Goal: Transaction & Acquisition: Register for event/course

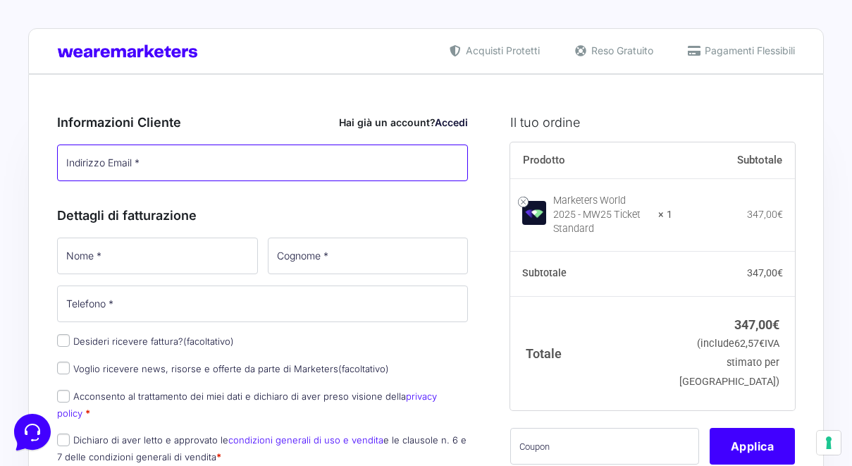
click at [218, 156] on input "Indirizzo Email *" at bounding box center [262, 162] width 411 height 37
type input "[PERSON_NAME][EMAIL_ADDRESS][DOMAIN_NAME]"
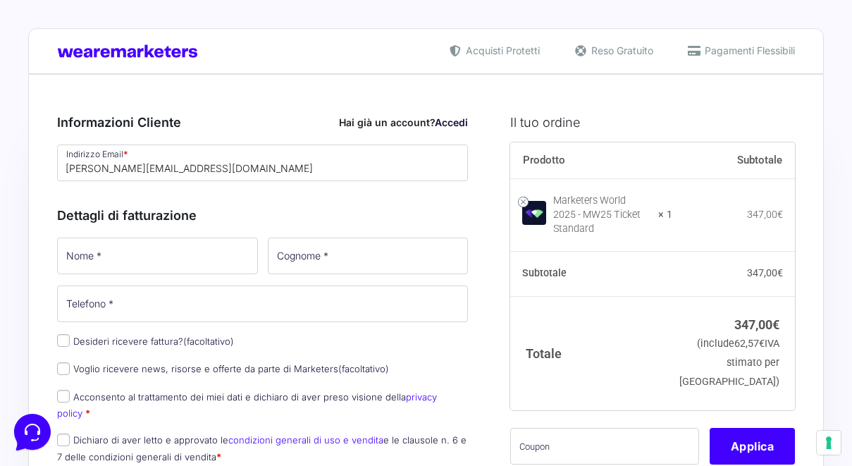
click at [210, 204] on div "Dettagli di fatturazione Nome * Cognome * Telefono * Desideri ricevere fattura?…" at bounding box center [262, 332] width 411 height 284
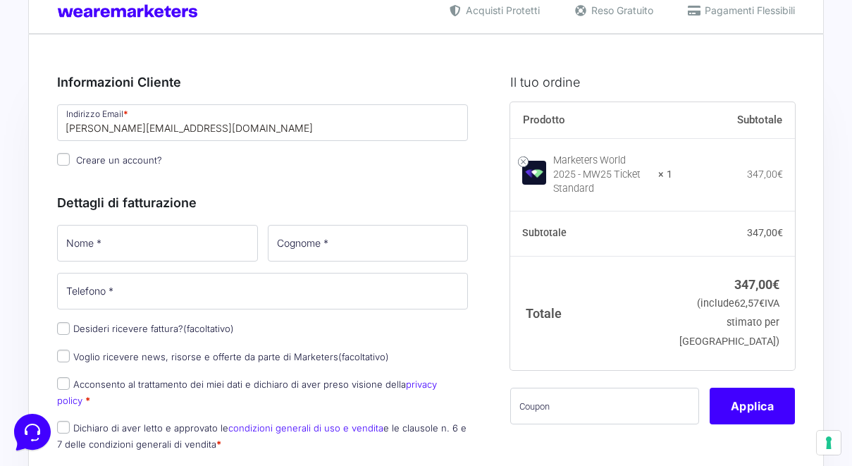
scroll to position [70, 0]
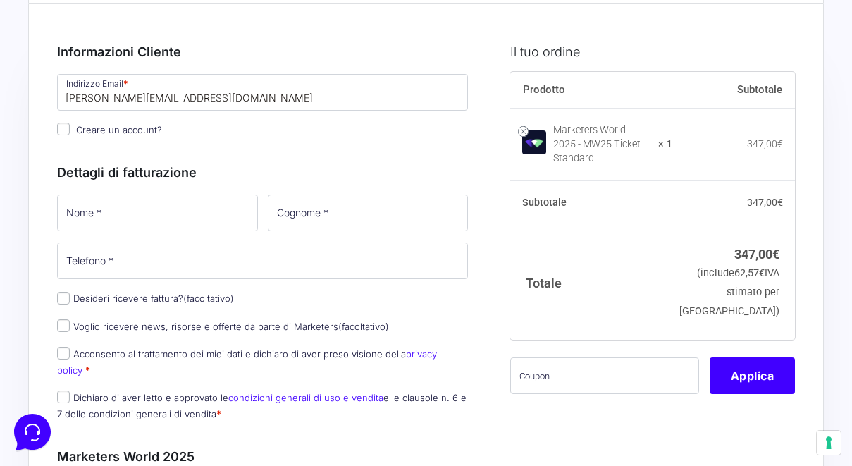
click at [66, 129] on input "Creare un account?" at bounding box center [63, 129] width 13 height 13
checkbox input "true"
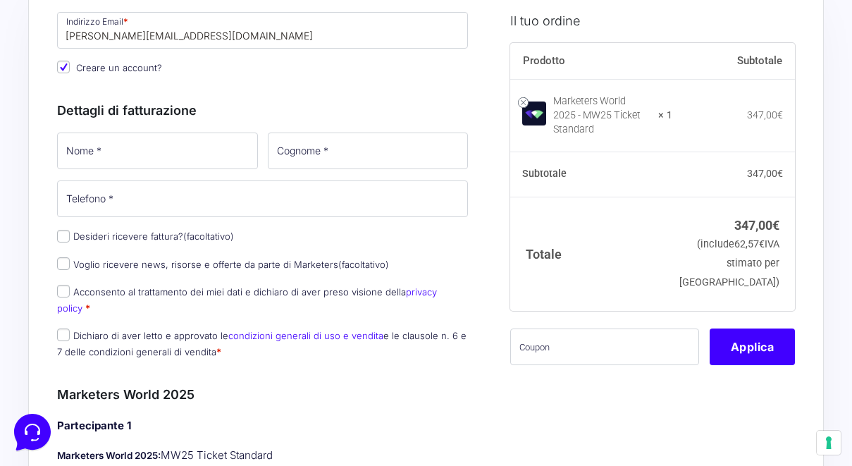
scroll to position [137, 0]
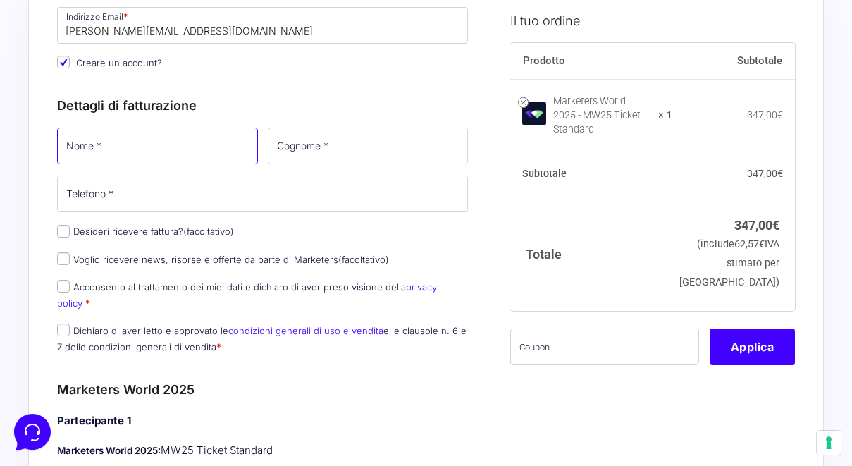
click at [66, 139] on input "Nome *" at bounding box center [157, 145] width 201 height 37
type input "[PERSON_NAME]"
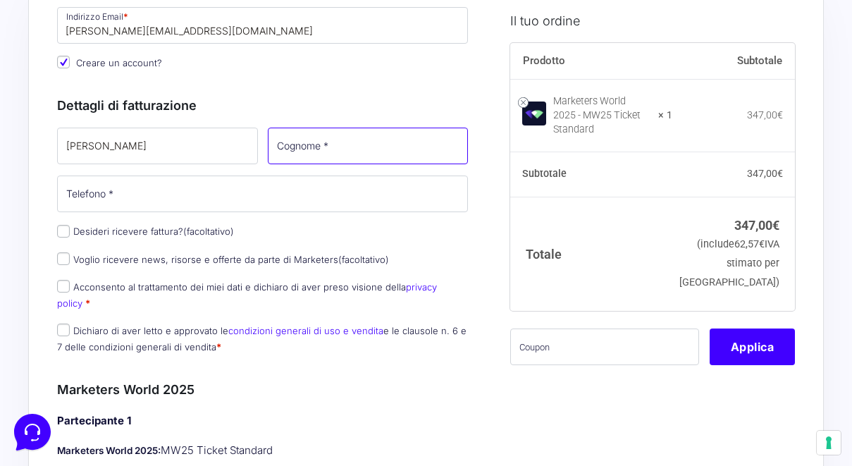
type input "Cicchiello"
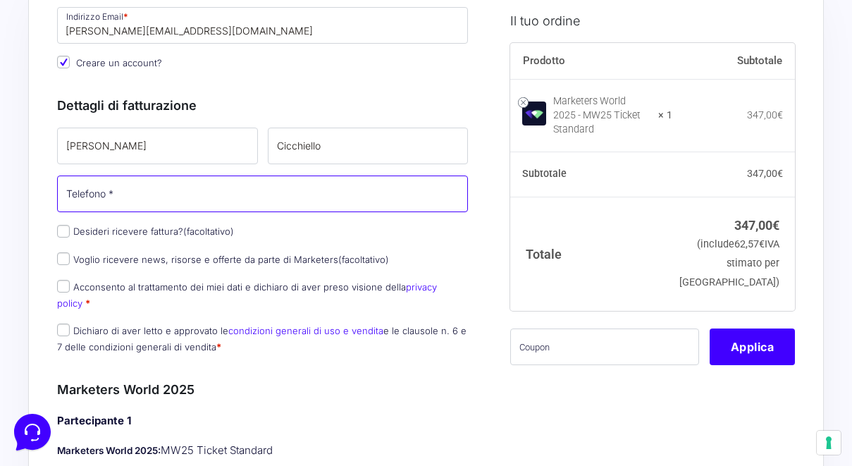
type input "[PHONE_NUMBER]"
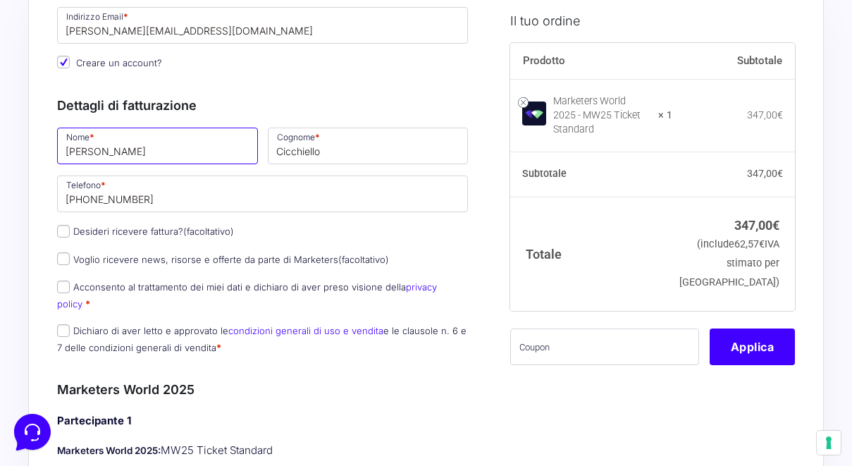
scroll to position [167, 0]
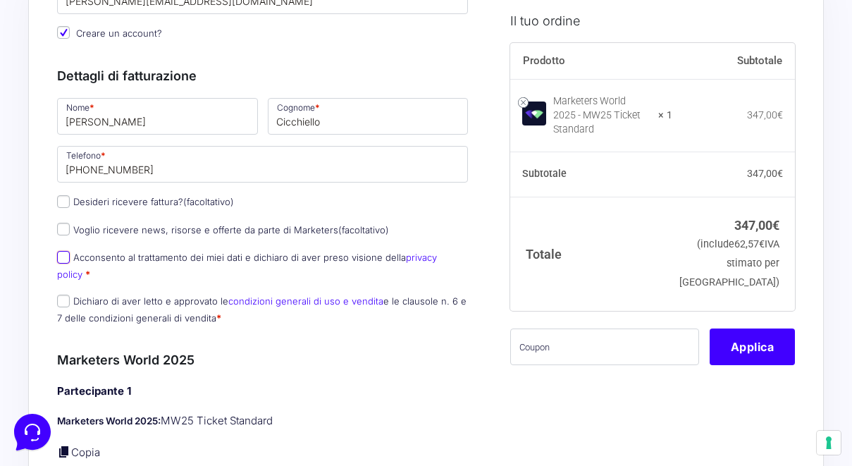
click at [67, 258] on input "Acconsento al trattamento dei miei dati e dichiaro di aver preso visione della …" at bounding box center [63, 257] width 13 height 13
checkbox input "true"
click at [65, 294] on input "Dichiaro di aver letto e approvato le condizioni generali di uso e vendita e le…" at bounding box center [63, 300] width 13 height 13
checkbox input "true"
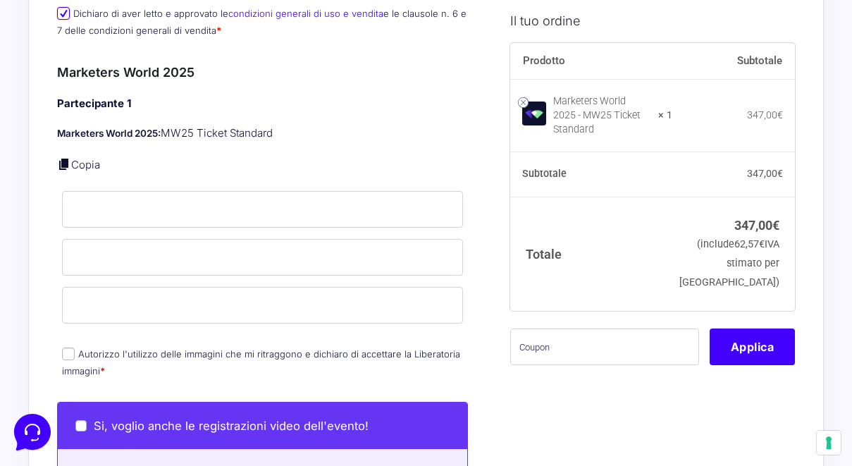
scroll to position [459, 0]
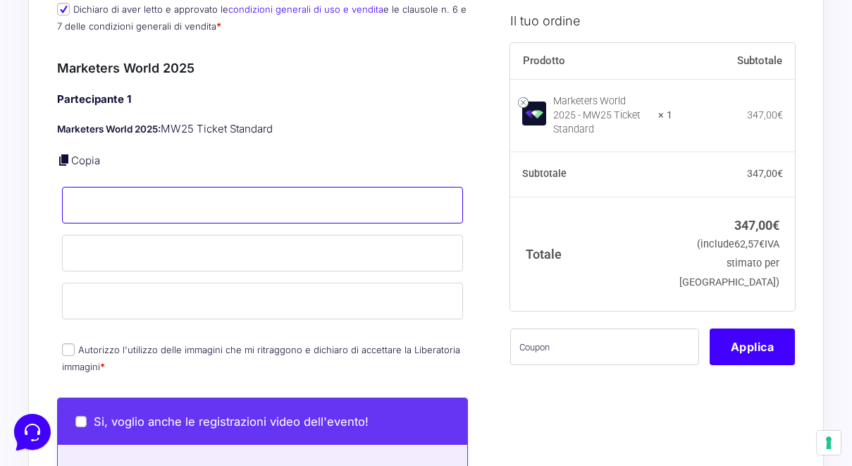
click at [88, 197] on input "Nome *" at bounding box center [262, 205] width 401 height 37
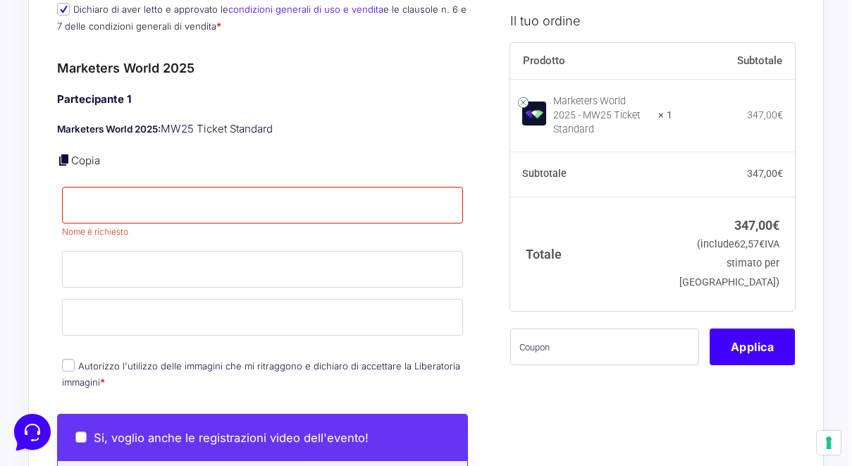
click at [150, 160] on div "Partecipante 1 Marketers World 2025: MW25 Ticket Standard Copia Nome * Nome è r…" at bounding box center [262, 242] width 411 height 301
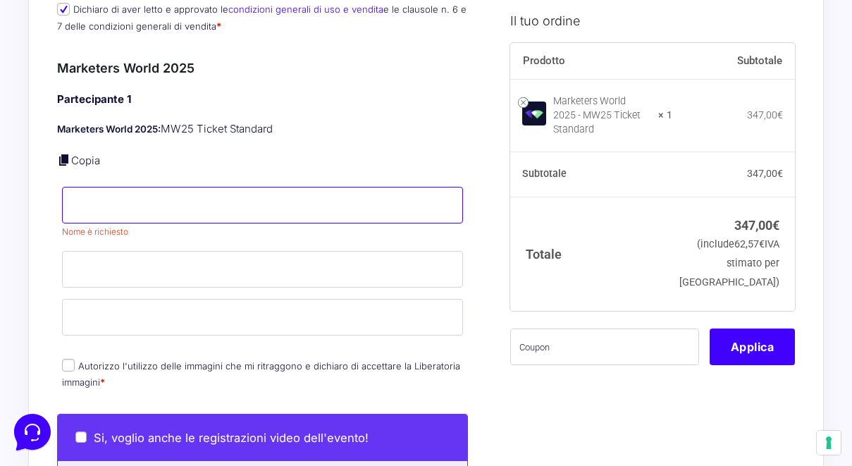
click at [120, 198] on input "Nome *" at bounding box center [262, 205] width 401 height 37
type input "[PERSON_NAME]"
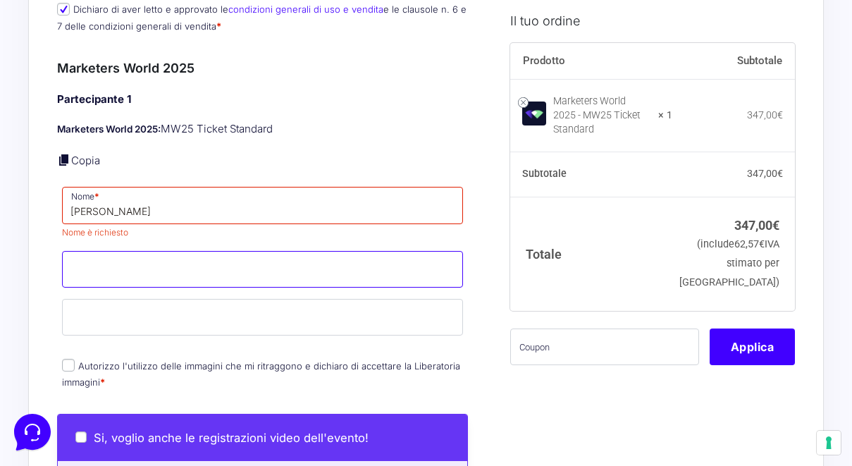
type input "Cicchiello"
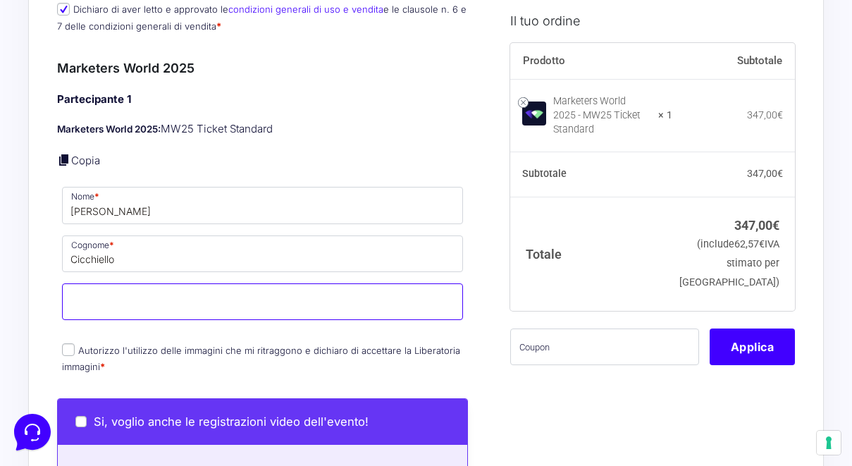
click at [130, 297] on input "Email *" at bounding box center [262, 301] width 401 height 37
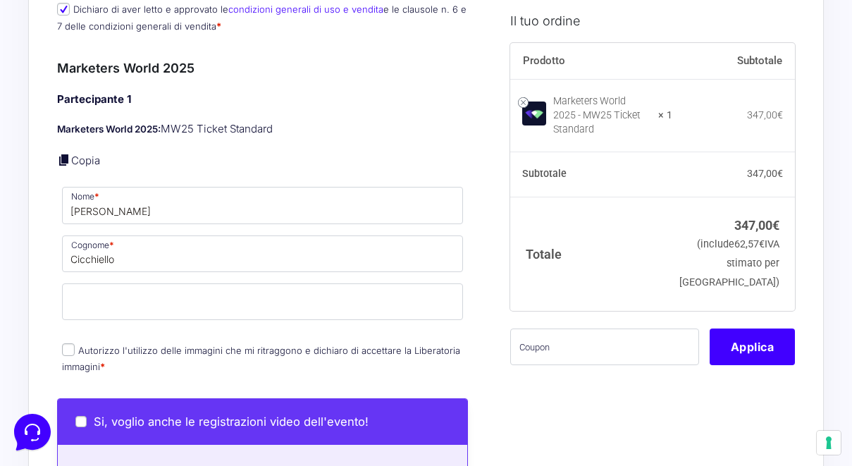
click at [63, 336] on div "Partecipante 1 Marketers World 2025: MW25 Ticket Standard Copia Nome * [PERSON_…" at bounding box center [262, 234] width 411 height 285
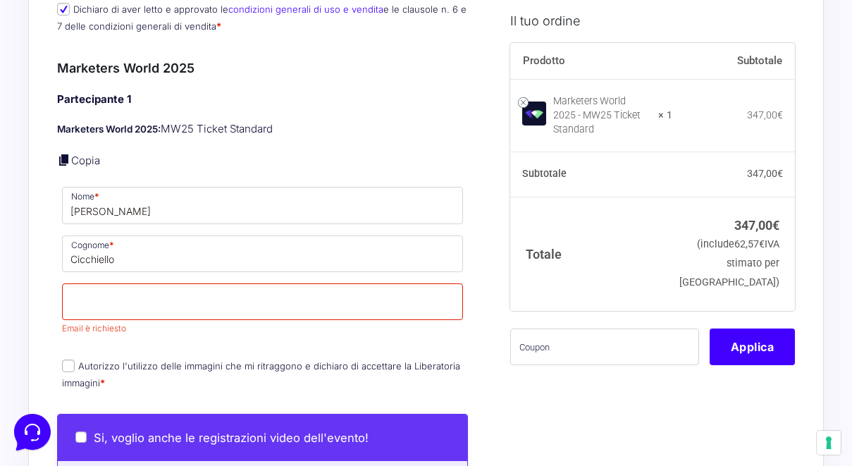
click at [65, 359] on input "Autorizzo l'utilizzo delle immagini che mi ritraggono e dichiaro di accettare l…" at bounding box center [68, 365] width 13 height 13
checkbox input "true"
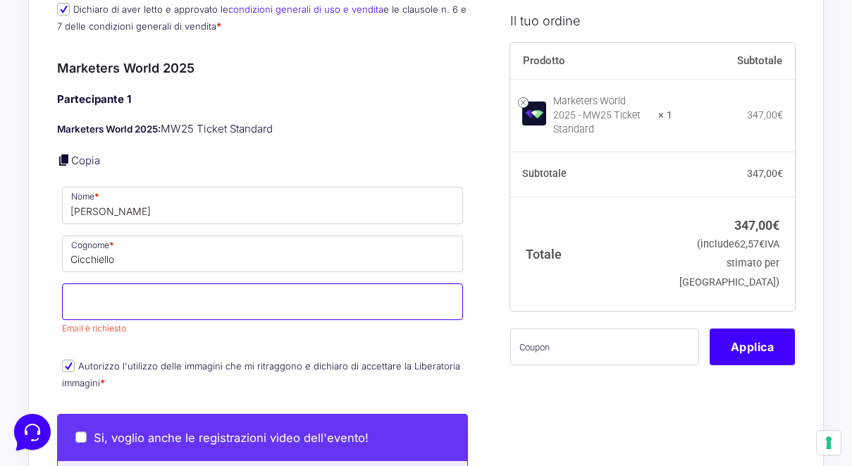
click at [113, 295] on input "Email *" at bounding box center [262, 301] width 401 height 37
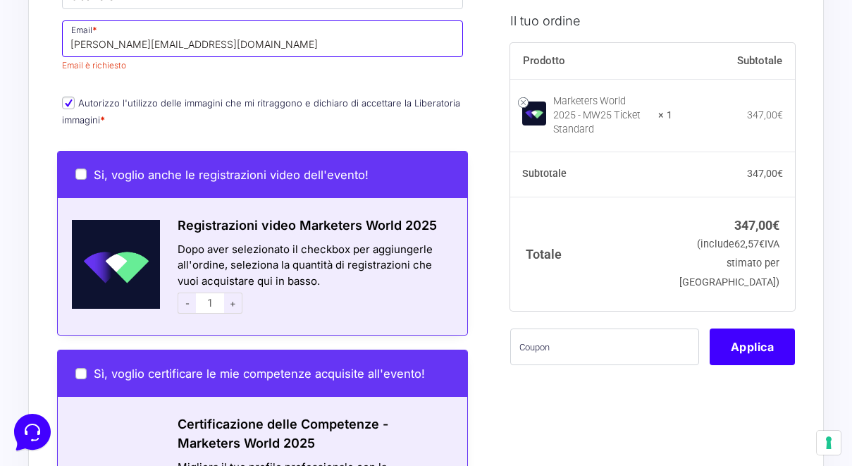
scroll to position [754, 0]
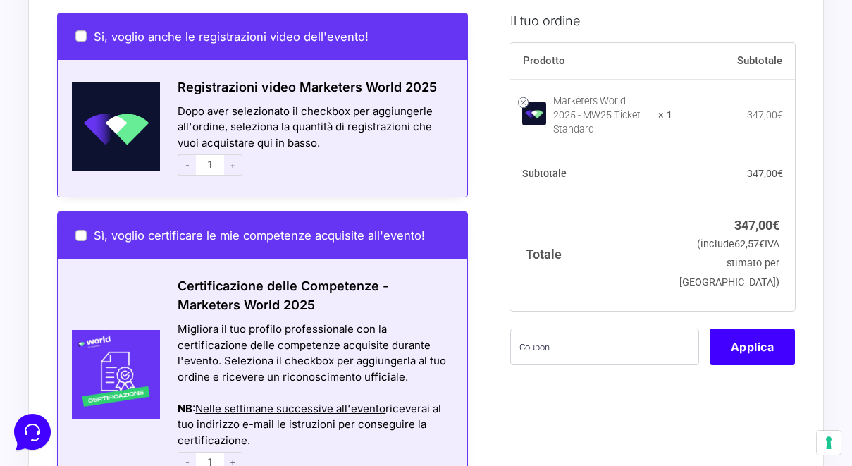
type input "[PERSON_NAME][EMAIL_ADDRESS][DOMAIN_NAME]"
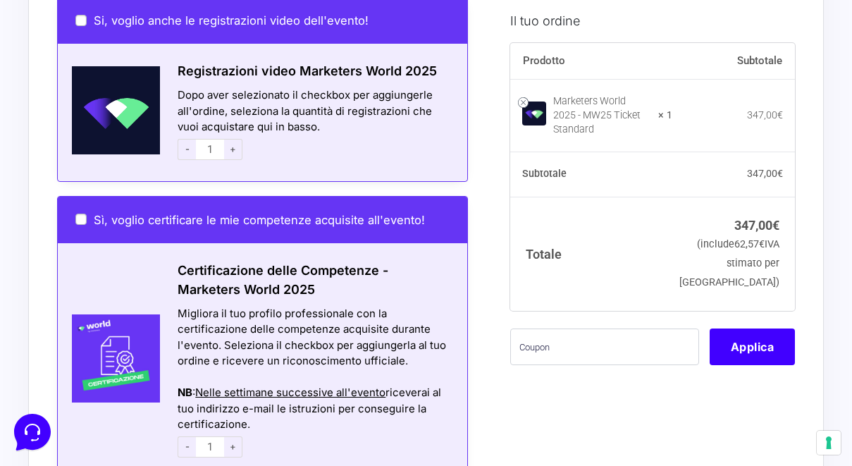
scroll to position [843, 0]
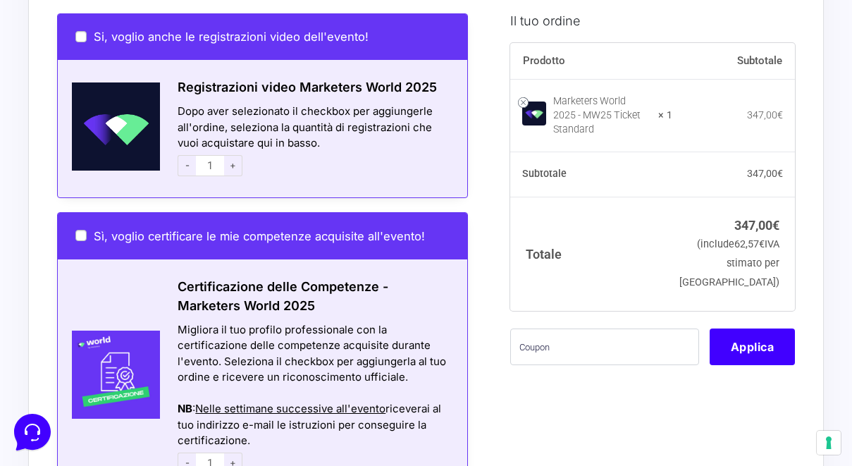
click at [185, 155] on span "-" at bounding box center [186, 165] width 18 height 21
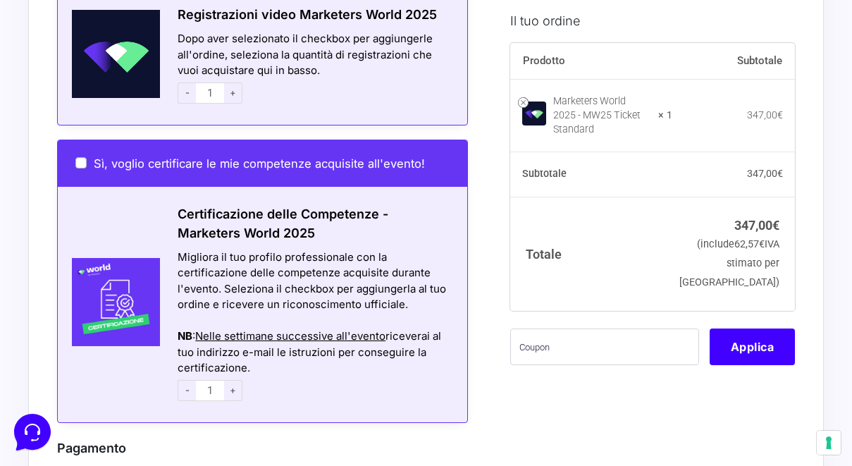
scroll to position [923, 0]
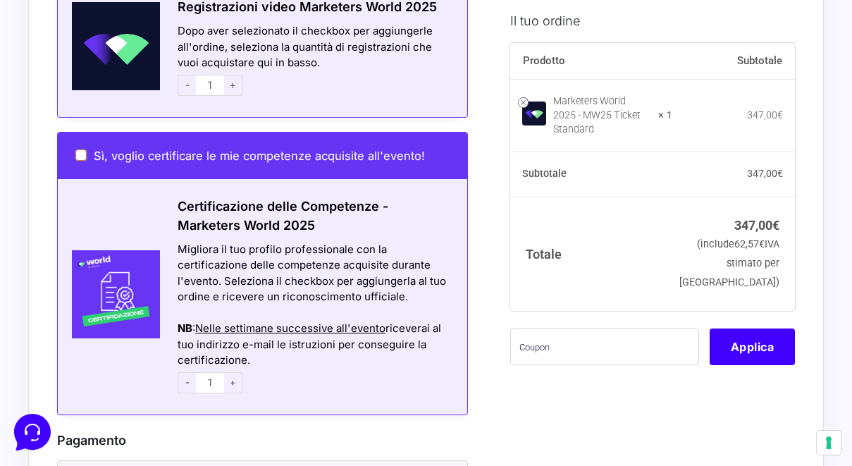
click at [84, 149] on input "Sì, voglio certificare le mie competenze acquisite all'evento!" at bounding box center [80, 154] width 11 height 11
checkbox input "true"
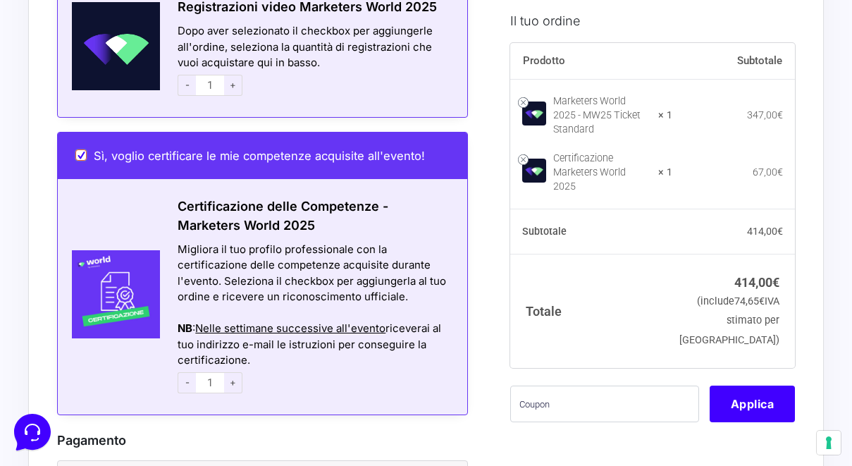
click at [84, 149] on input "Sì, voglio certificare le mie competenze acquisite all'evento!" at bounding box center [80, 154] width 11 height 11
checkbox input "false"
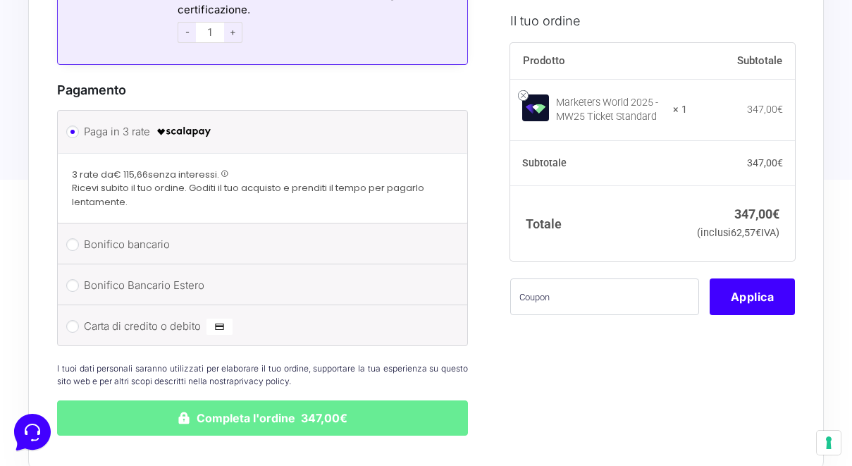
scroll to position [1275, 0]
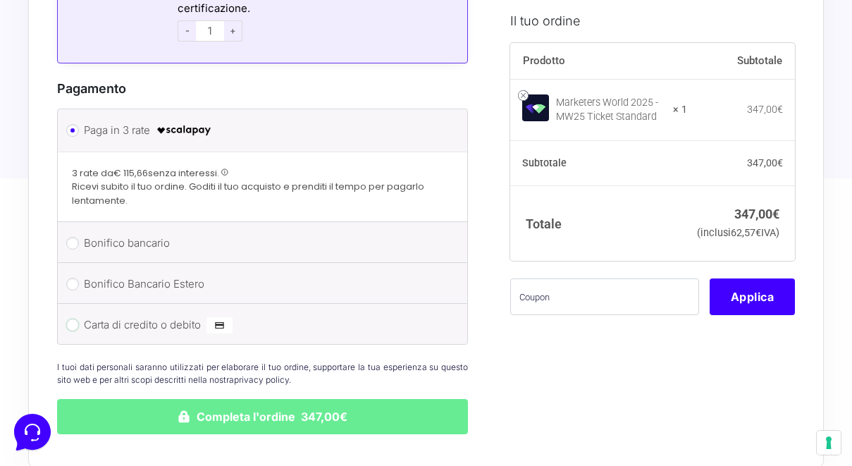
click at [73, 318] on input "Carta di credito o debito" at bounding box center [72, 324] width 13 height 13
radio input "true"
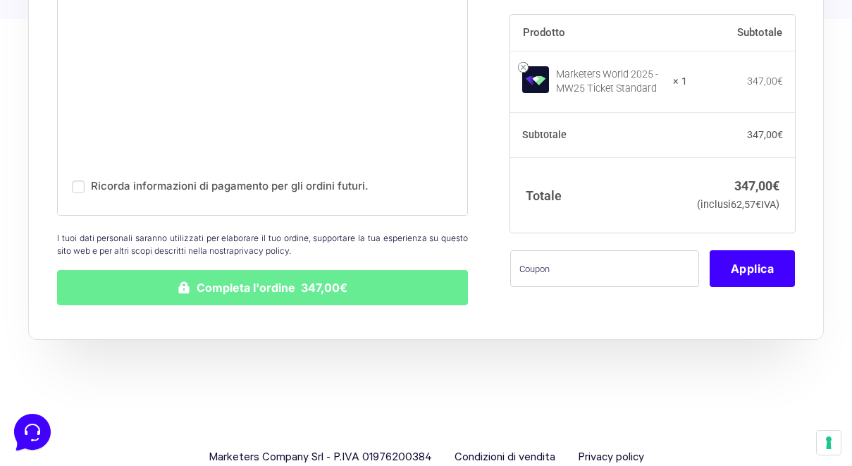
scroll to position [1578, 0]
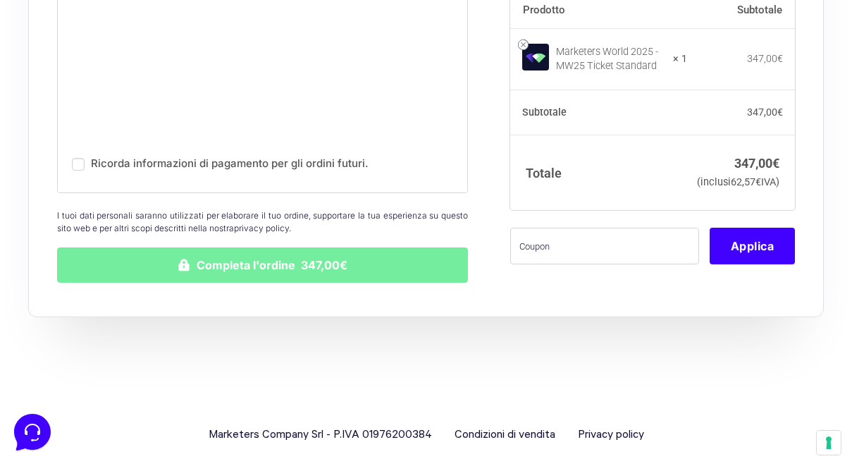
click at [323, 247] on button "Completa l'ordine 347,00€" at bounding box center [262, 264] width 411 height 35
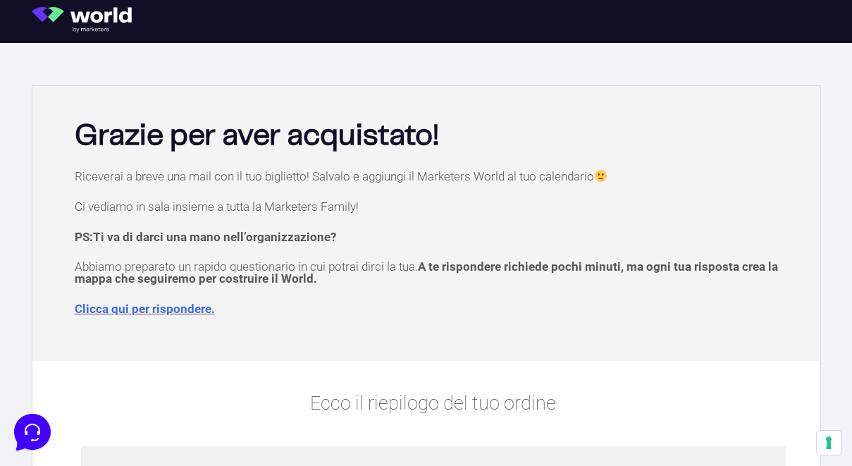
click at [166, 306] on link "Clicca qui per rispondere." at bounding box center [145, 308] width 140 height 14
